Goal: Task Accomplishment & Management: Use online tool/utility

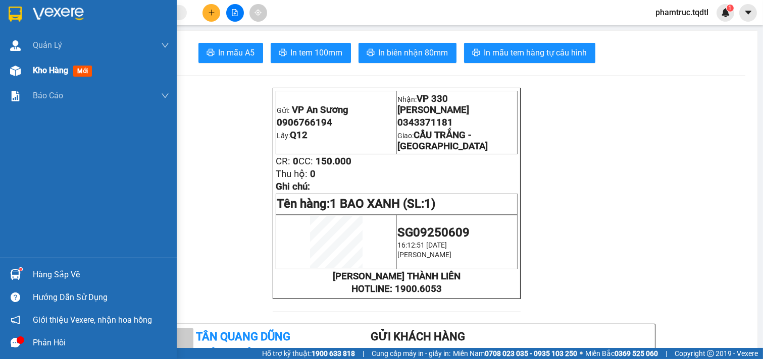
click at [58, 77] on div "Kho hàng mới" at bounding box center [64, 70] width 63 height 13
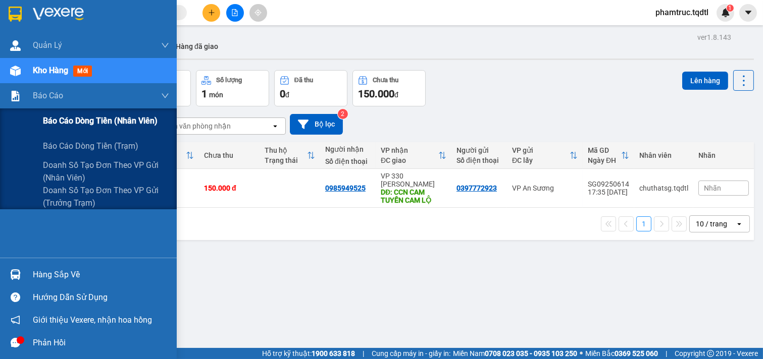
click at [70, 120] on span "Báo cáo dòng tiền (nhân viên)" at bounding box center [100, 121] width 115 height 13
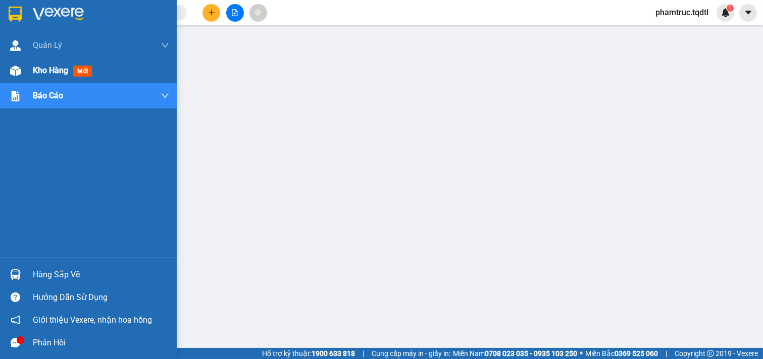
click at [54, 66] on span "Kho hàng" at bounding box center [50, 71] width 35 height 10
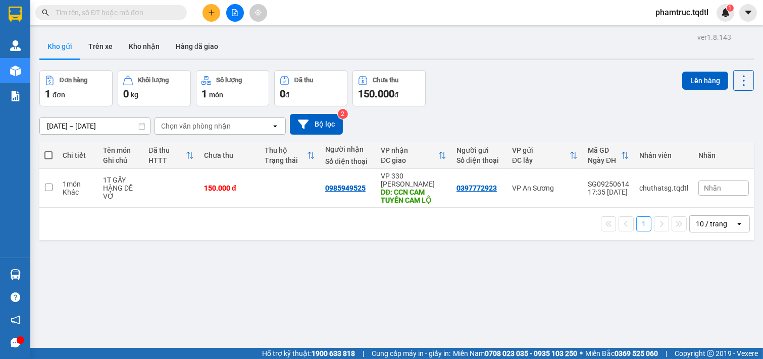
click at [231, 17] on button at bounding box center [235, 13] width 18 height 18
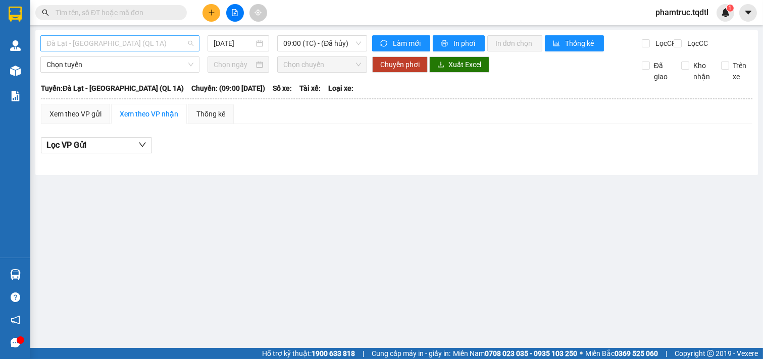
click at [98, 46] on span "Đà Lạt - Sài Gòn (QL 1A)" at bounding box center [119, 43] width 147 height 15
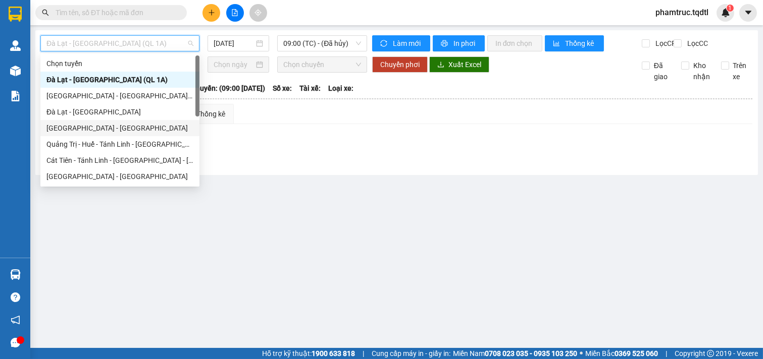
click at [91, 125] on div "Sài Gòn - Đà Lạt" at bounding box center [119, 128] width 147 height 11
type input "[DATE]"
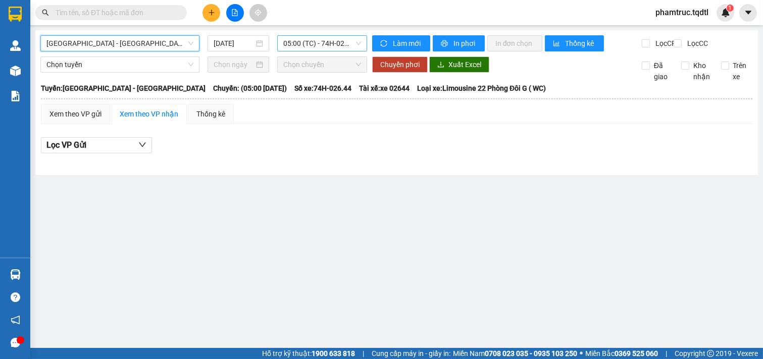
click at [305, 44] on span "05:00 (TC) - 74H-026.44" at bounding box center [321, 43] width 77 height 15
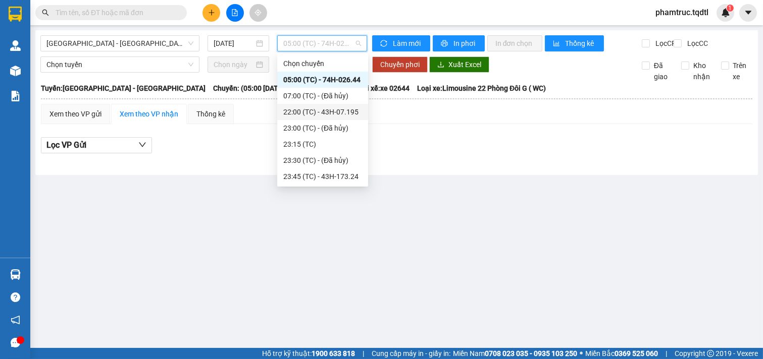
click at [344, 111] on div "22:00 (TC) - 43H-07.195" at bounding box center [322, 111] width 79 height 11
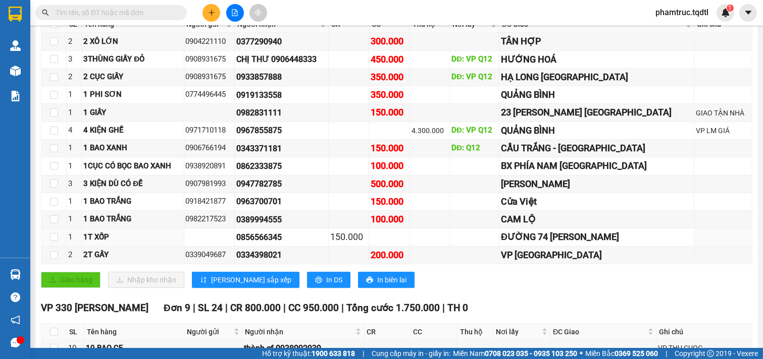
scroll to position [491, 0]
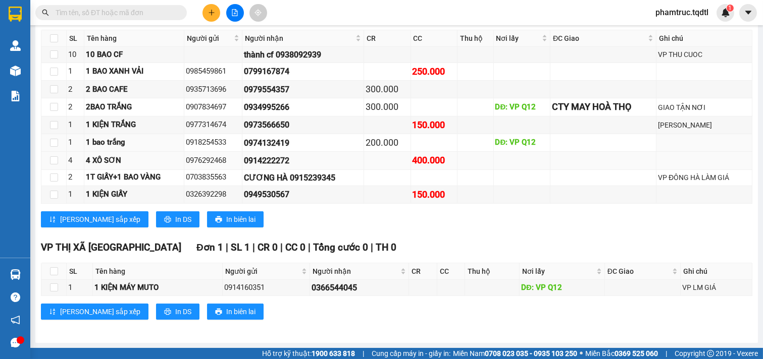
click at [221, 165] on tbody "10 10 BAO CF thành cf 0938092939 VP THU CUOC 1 1 BAO XANH VẢI 0985459861 079916…" at bounding box center [396, 125] width 711 height 157
click at [366, 218] on div "Lưu sắp xếp In DS In biên lai" at bounding box center [396, 219] width 711 height 16
